Goal: Information Seeking & Learning: Learn about a topic

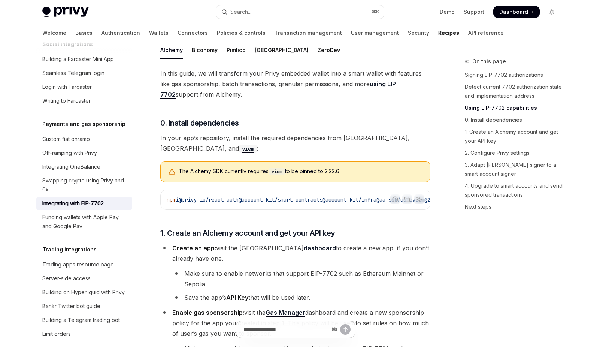
scroll to position [611, 0]
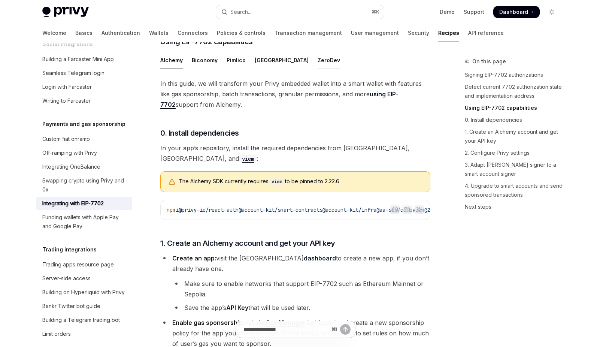
click at [318, 69] on div "ZeroDev" at bounding box center [329, 60] width 22 height 18
type textarea "*"
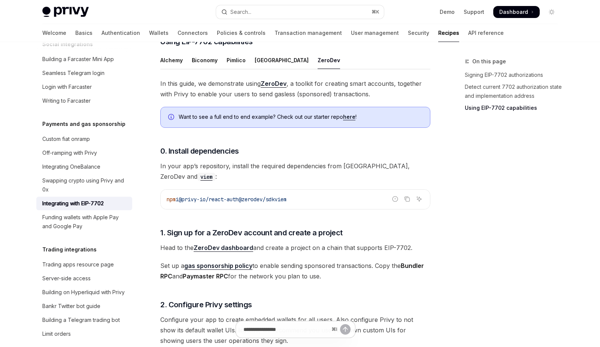
click at [349, 120] on link "here" at bounding box center [349, 116] width 12 height 7
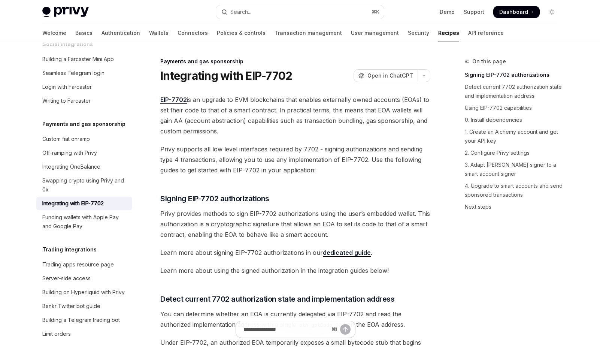
click at [355, 253] on link "dedicated guide" at bounding box center [347, 253] width 48 height 8
type textarea "*"
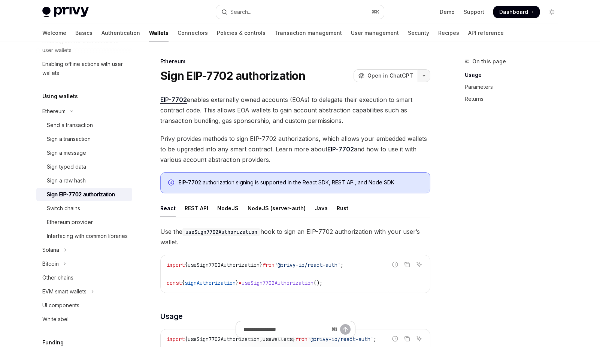
click at [426, 77] on button "button" at bounding box center [424, 75] width 13 height 13
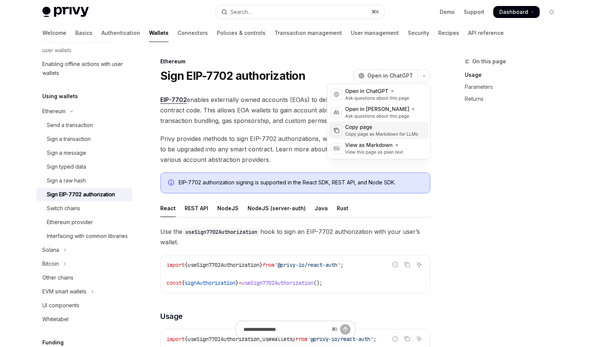
click at [370, 129] on div "Copy page" at bounding box center [381, 127] width 73 height 7
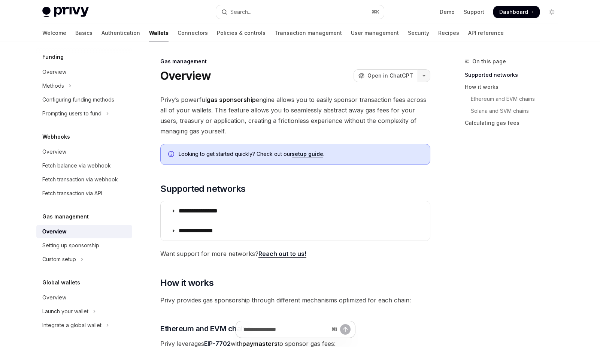
click at [426, 76] on icon "button" at bounding box center [424, 75] width 9 height 3
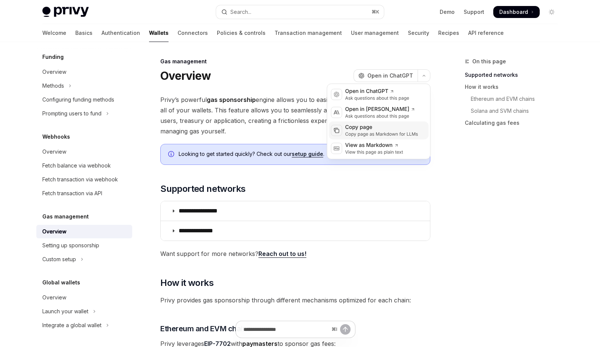
click at [391, 134] on div "Copy page as Markdown for LLMs" at bounding box center [381, 134] width 73 height 6
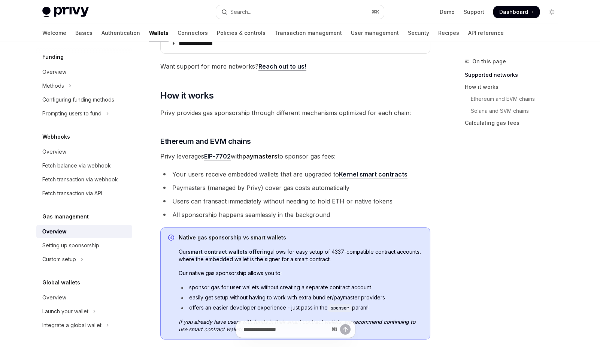
scroll to position [193, 0]
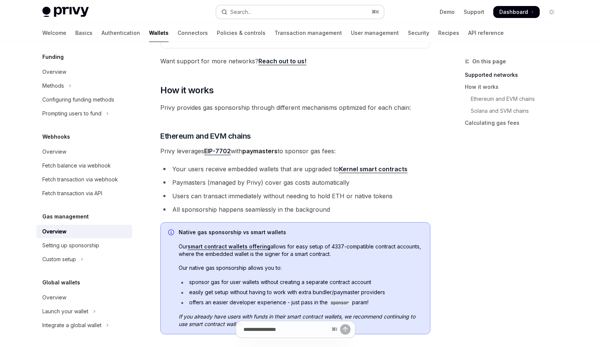
click at [254, 10] on button "Search... ⌘ K" at bounding box center [300, 11] width 168 height 13
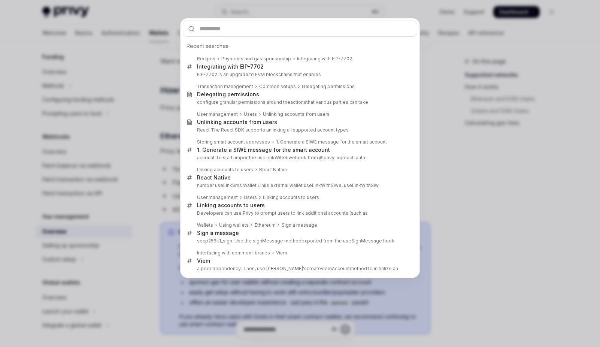
type input "*"
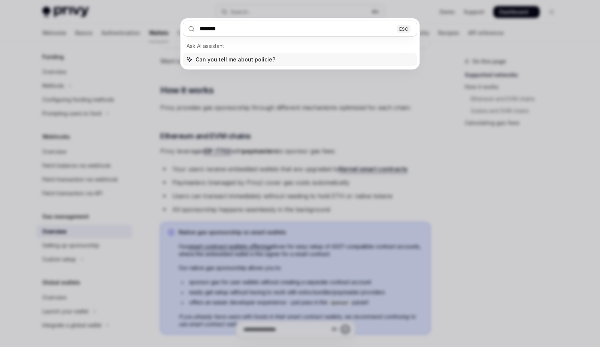
type input "********"
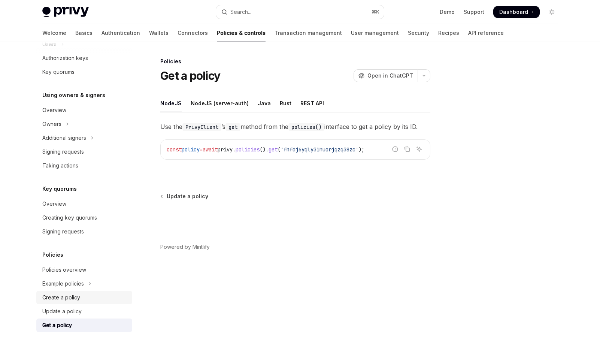
click at [73, 295] on div "Create a policy" at bounding box center [61, 297] width 38 height 9
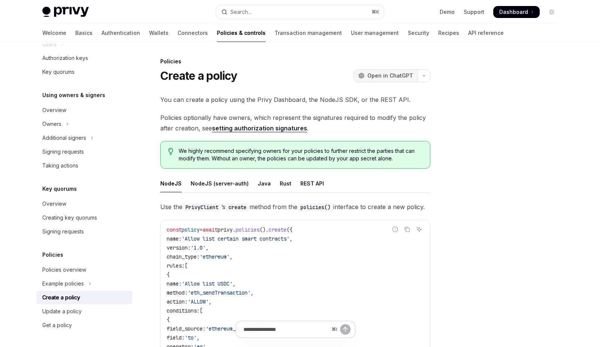
click at [403, 75] on span "Open in ChatGPT" at bounding box center [390, 75] width 46 height 7
click at [426, 78] on button "button" at bounding box center [424, 75] width 13 height 13
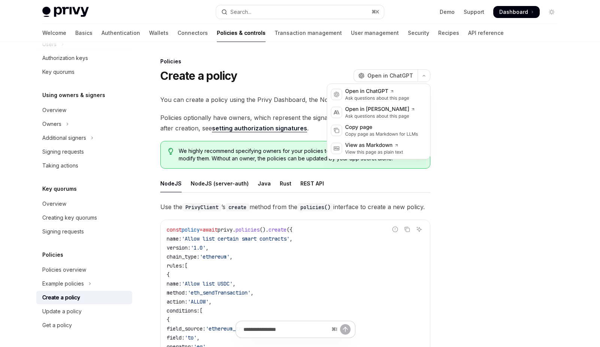
click at [311, 105] on div "You can create a policy using the Privy Dashboard, the NodeJS SDK, or the REST …" at bounding box center [295, 262] width 270 height 337
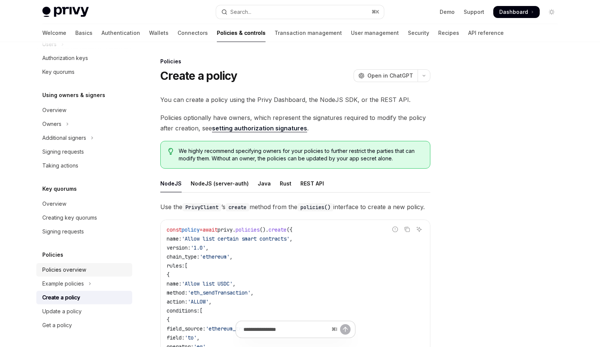
click at [72, 270] on div "Policies overview" at bounding box center [64, 269] width 44 height 9
type textarea "*"
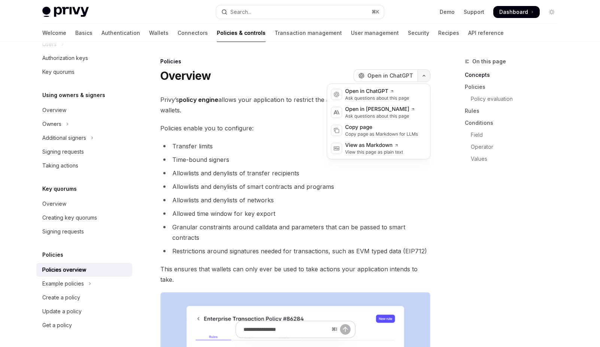
click at [424, 76] on icon "button" at bounding box center [424, 75] width 9 height 3
click at [376, 130] on div "Copy page" at bounding box center [381, 127] width 73 height 7
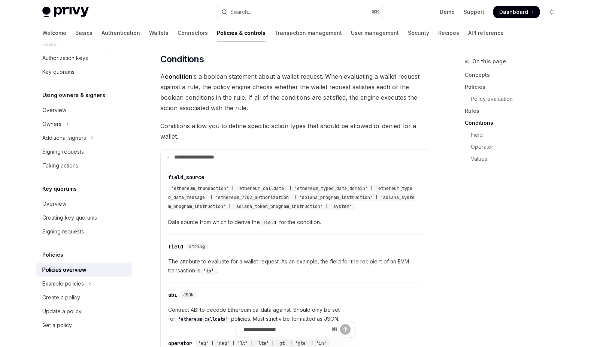
scroll to position [1507, 0]
